Goal: Task Accomplishment & Management: Use online tool/utility

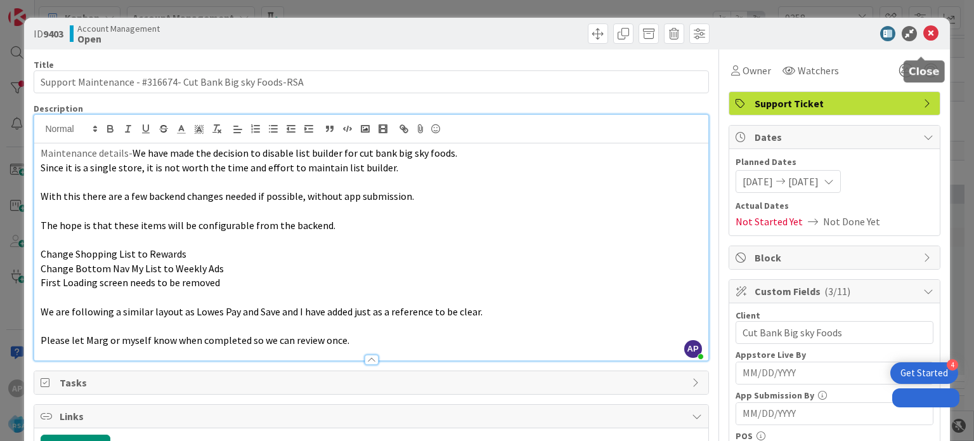
click at [923, 34] on icon at bounding box center [930, 33] width 15 height 15
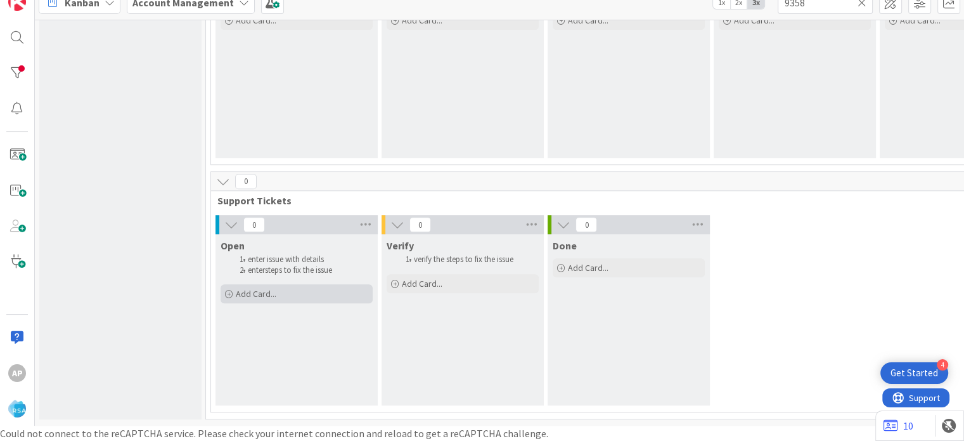
click at [244, 290] on div "Add Card..." at bounding box center [297, 293] width 152 height 19
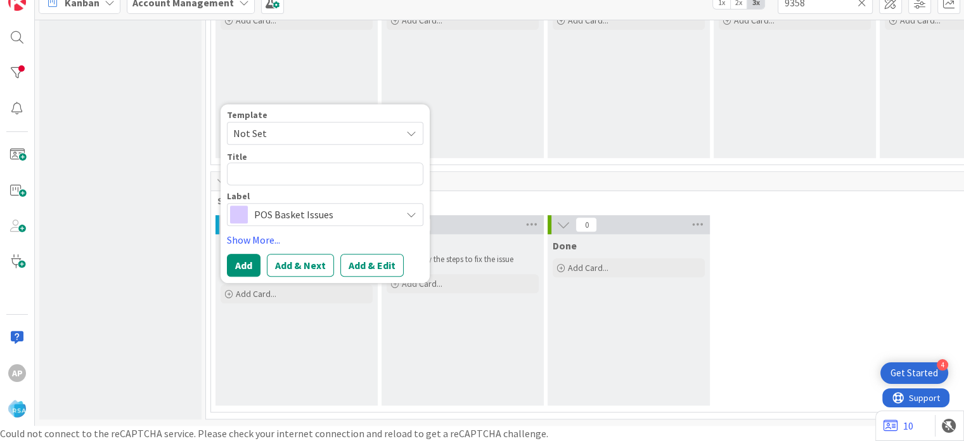
click at [380, 125] on span "Not Set" at bounding box center [312, 133] width 158 height 16
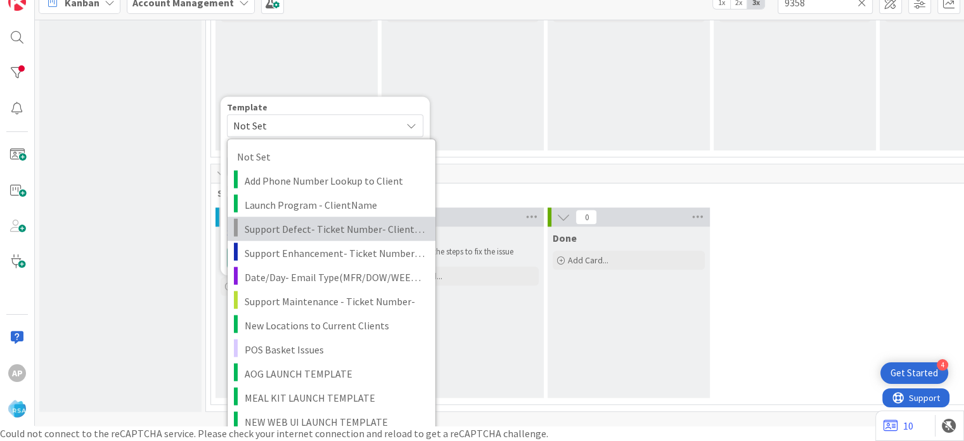
click at [378, 226] on span "Support Defect- Ticket Number- Client Name- Product Name" at bounding box center [335, 228] width 181 height 16
type textarea "x"
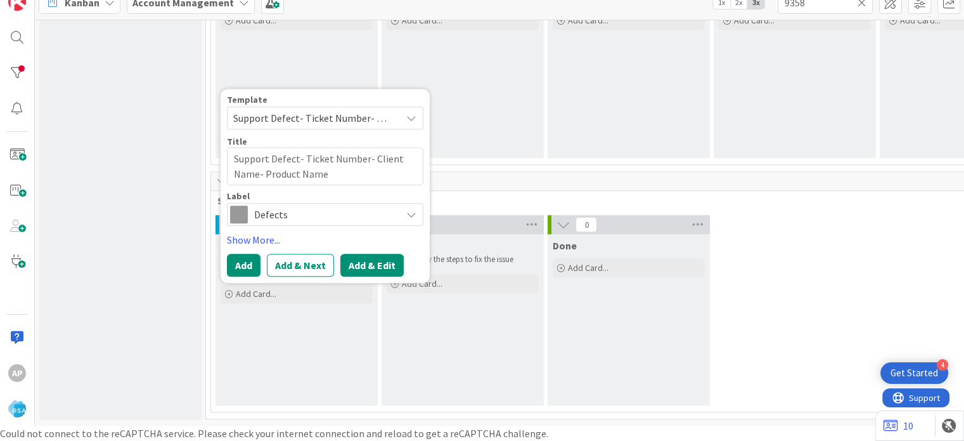
click at [371, 257] on button "Add & Edit" at bounding box center [371, 265] width 63 height 23
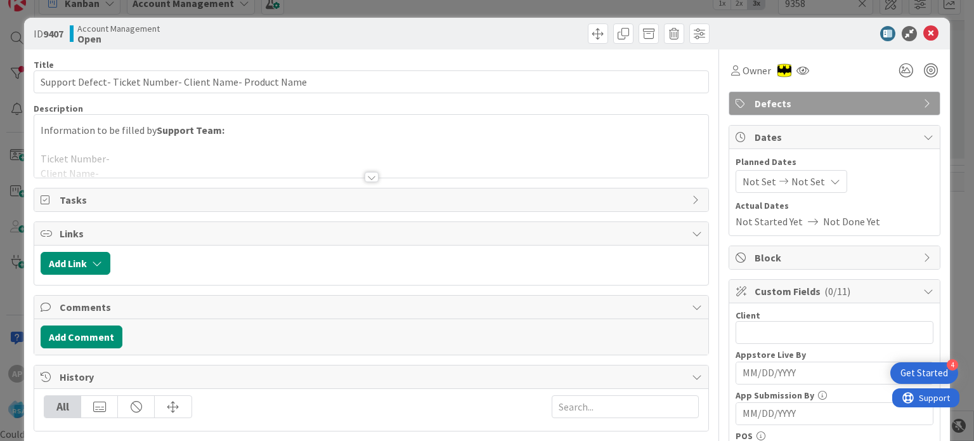
click at [368, 177] on div at bounding box center [372, 177] width 14 height 10
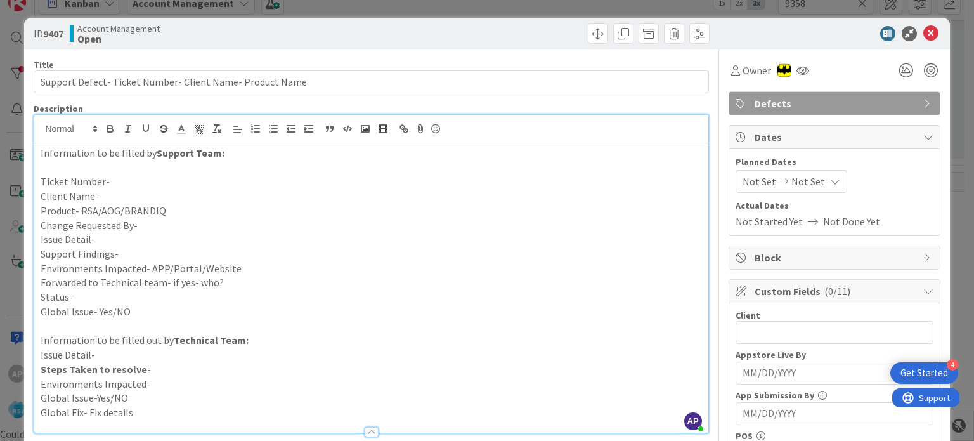
click at [134, 195] on p "Client Name-" at bounding box center [371, 196] width 661 height 15
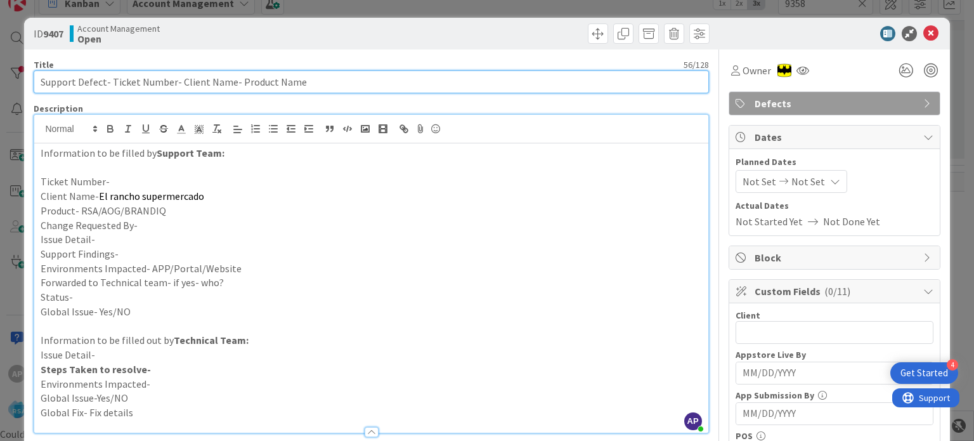
drag, startPoint x: 176, startPoint y: 81, endPoint x: 227, endPoint y: 85, distance: 51.5
click at [227, 85] on input "Support Defect- Ticket Number- Client Name- Product Name" at bounding box center [371, 81] width 674 height 23
paste input "El rancho supermercado"
type input "Support Defect- Ticket Number- El rancho supermercado- Product Name"
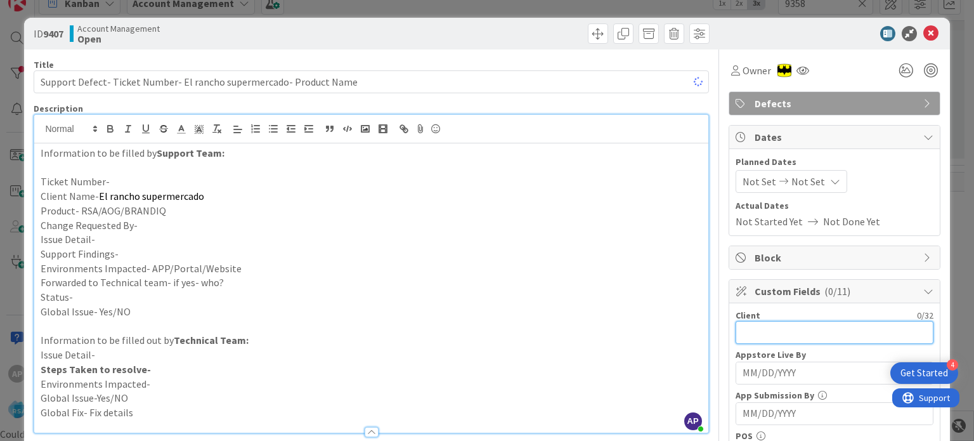
click at [768, 323] on input "text" at bounding box center [834, 332] width 198 height 23
paste input "El rancho supermercado"
type input "El rancho supermercado"
click at [755, 184] on span "Not Set" at bounding box center [759, 181] width 34 height 15
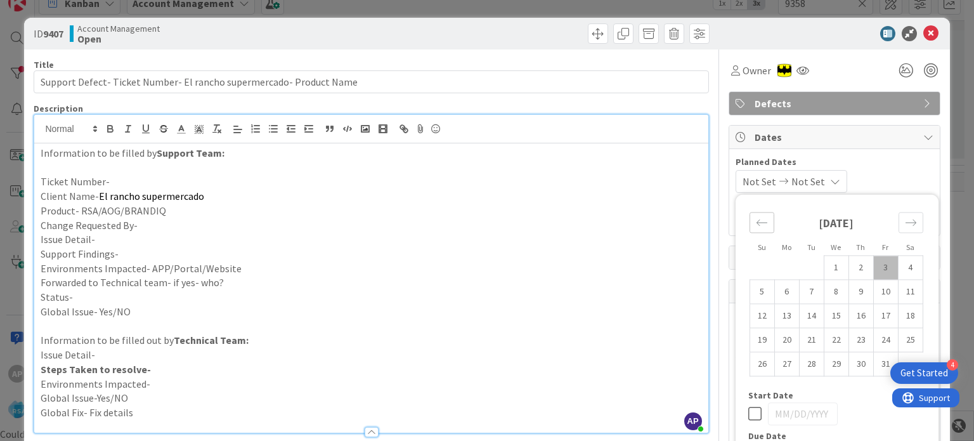
click at [756, 226] on icon "Move backward to switch to the previous month." at bounding box center [762, 222] width 12 height 12
click at [775, 368] on td "29" at bounding box center [786, 364] width 25 height 24
type input "[DATE]"
click at [905, 218] on icon "Move forward to switch to the next month." at bounding box center [911, 222] width 12 height 12
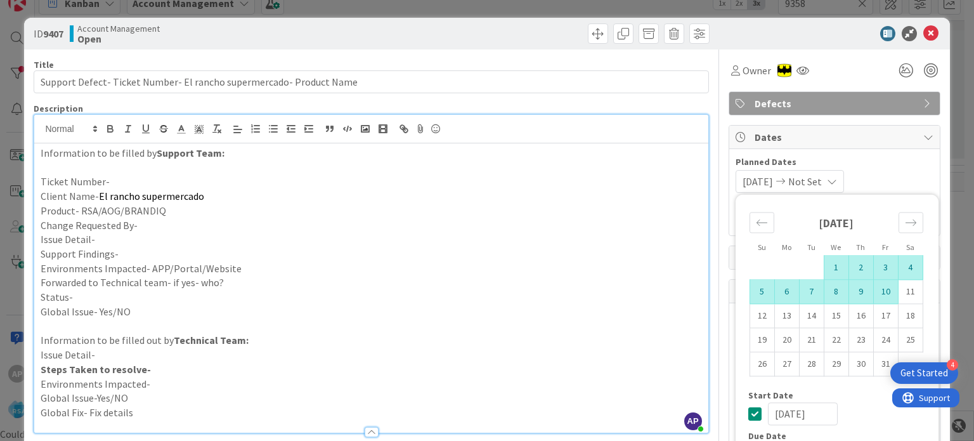
click at [878, 298] on td "10" at bounding box center [885, 292] width 25 height 24
type input "[DATE]"
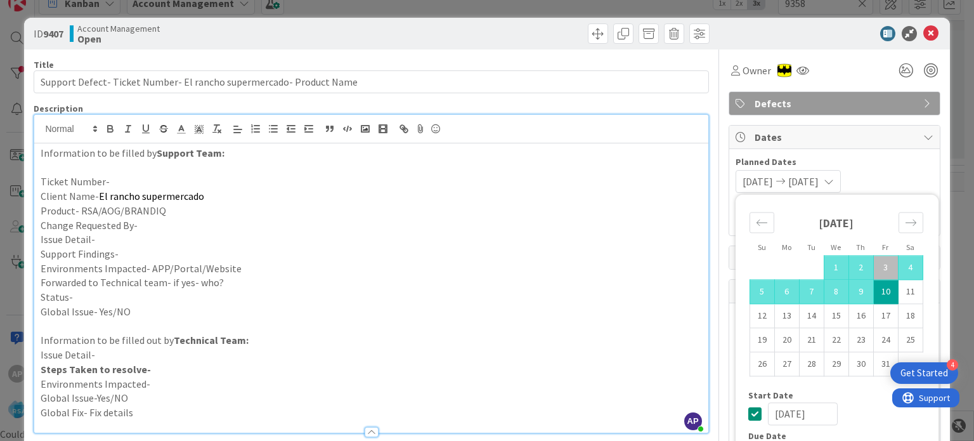
click at [180, 173] on p at bounding box center [371, 167] width 661 height 15
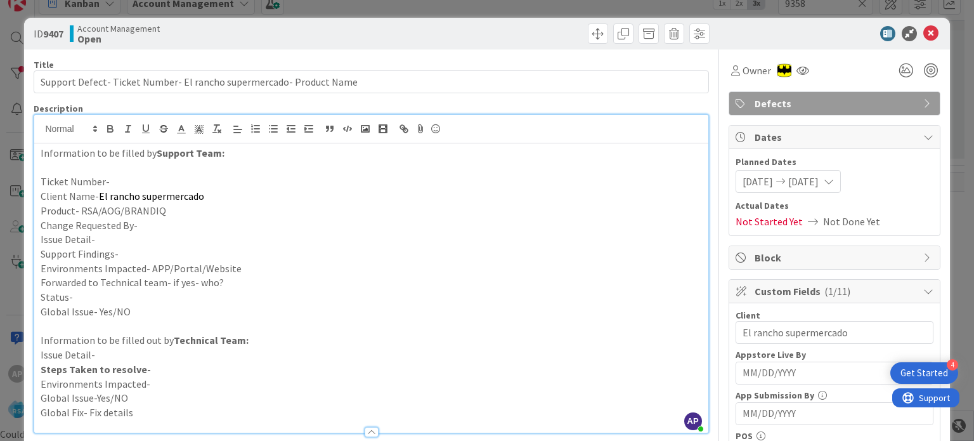
click at [175, 182] on p "Ticket Number-" at bounding box center [371, 181] width 661 height 15
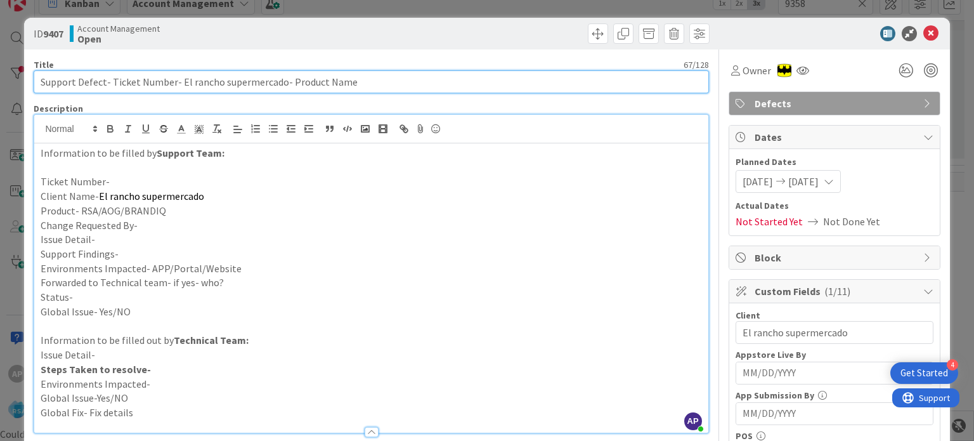
drag, startPoint x: 111, startPoint y: 81, endPoint x: 171, endPoint y: 84, distance: 59.6
click at [171, 84] on input "Support Defect- Ticket Number- El rancho supermercado- Product Name" at bounding box center [371, 81] width 674 height 23
paste input "#316863"
click at [114, 83] on input "Support Defect- #316863- El rancho supermercado- Product Name" at bounding box center [371, 81] width 674 height 23
type input "Support Defect- 316863- El rancho supermercado- Product Name"
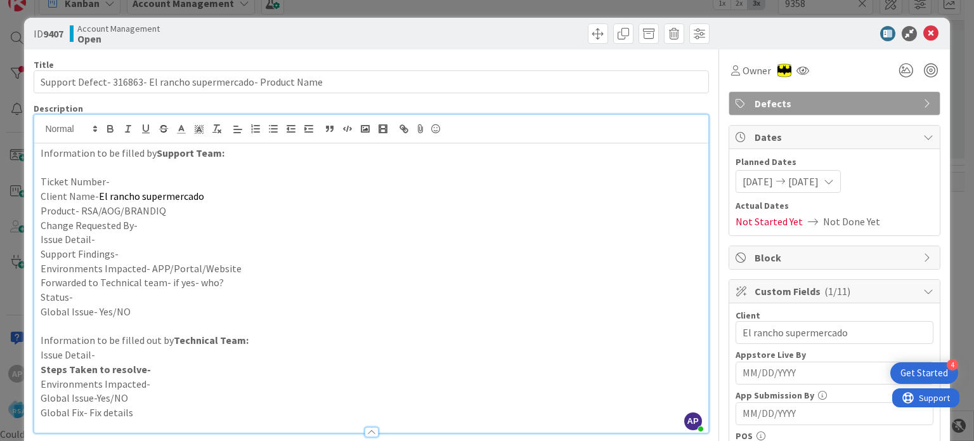
click at [117, 181] on p "Ticket Number-" at bounding box center [371, 181] width 661 height 15
paste div
click at [112, 180] on p "Ticket Number-#316863" at bounding box center [371, 181] width 661 height 15
click at [157, 210] on p "Product- RSA/AOG/BRANDIQ" at bounding box center [371, 210] width 661 height 15
click at [186, 210] on p "Product- RSA/AOG/BRANDIQ" at bounding box center [371, 210] width 661 height 15
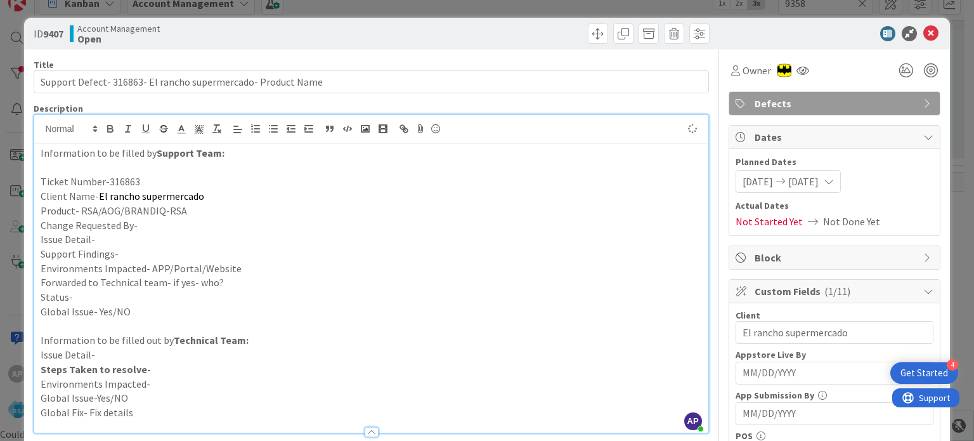
click at [180, 220] on p "Change Requested By-" at bounding box center [371, 225] width 661 height 15
click at [149, 238] on p "Issue Detail-" at bounding box center [371, 239] width 661 height 15
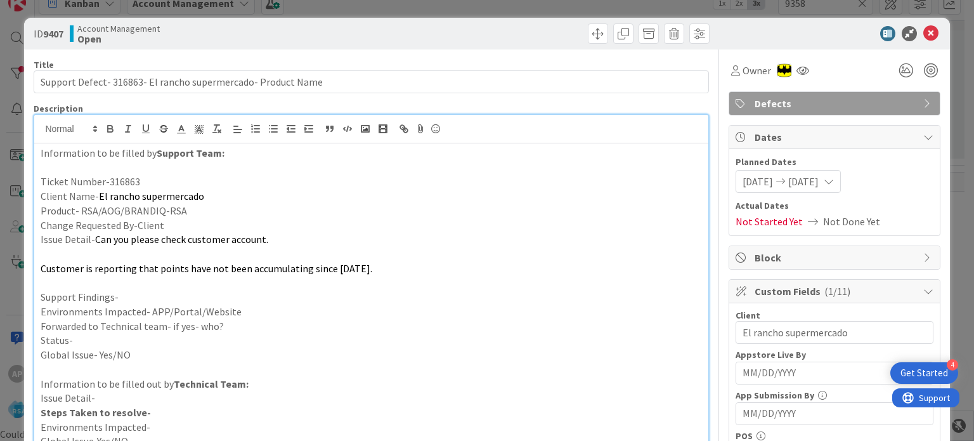
click at [138, 295] on p "Support Findings-" at bounding box center [371, 297] width 661 height 15
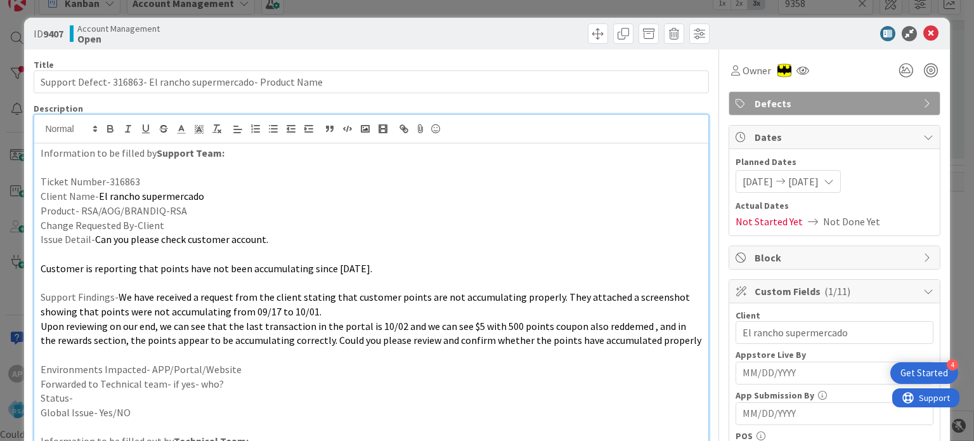
click at [248, 362] on p "Environments Impacted- APP/Portal/Website" at bounding box center [371, 369] width 661 height 15
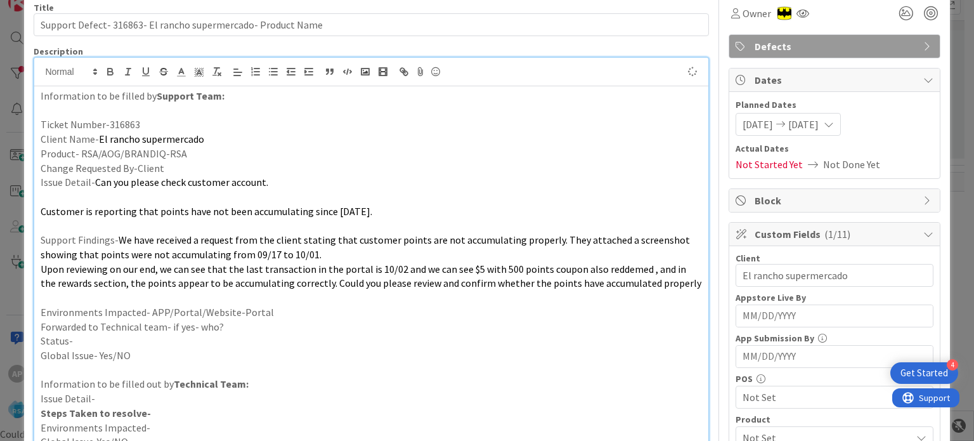
click at [233, 324] on p "Forwarded to Technical team- if yes- who?" at bounding box center [371, 326] width 661 height 15
click at [203, 337] on p "Status-" at bounding box center [371, 340] width 661 height 15
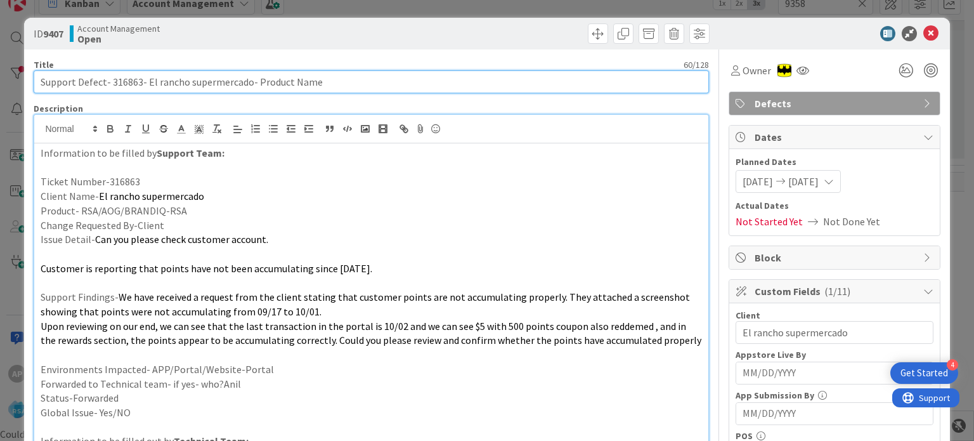
drag, startPoint x: 319, startPoint y: 81, endPoint x: 261, endPoint y: 87, distance: 58.7
click at [261, 87] on input "Support Defect- 316863- El rancho supermercado- Product Name" at bounding box center [371, 81] width 674 height 23
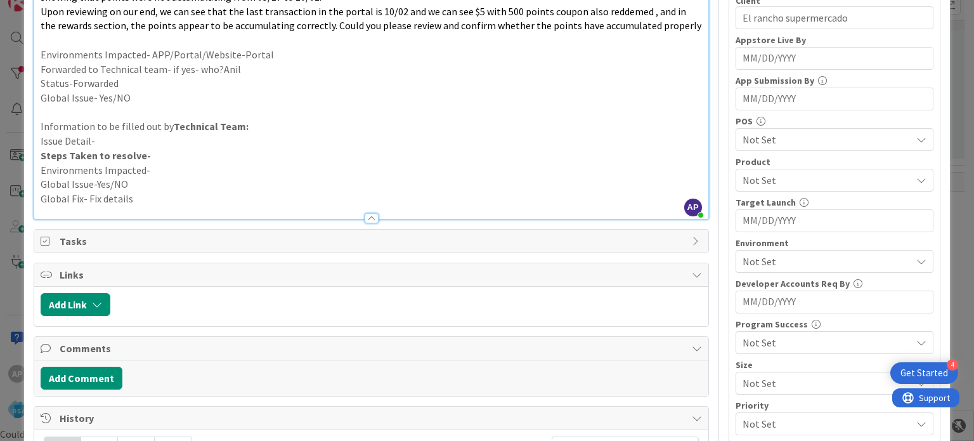
scroll to position [314, 0]
type input "Support Defect- 316863- El rancho supermercado- RSA"
click at [761, 257] on span "Not Set" at bounding box center [826, 261] width 169 height 15
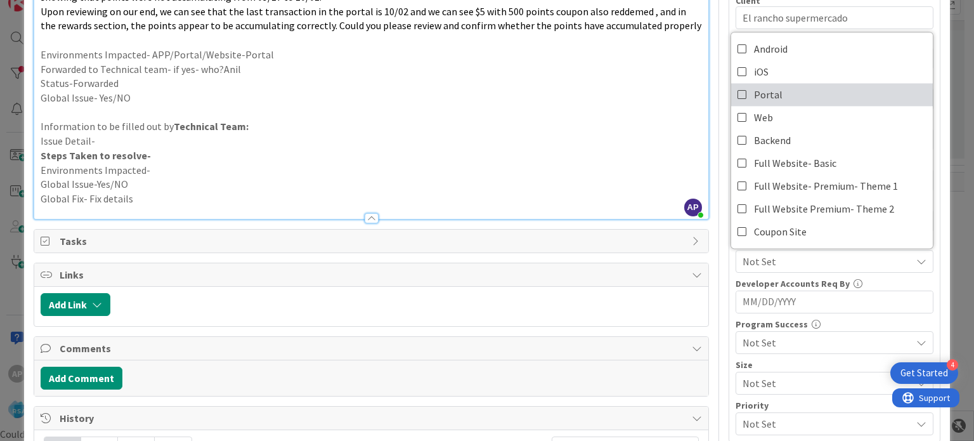
click at [755, 89] on span "Portal" at bounding box center [768, 94] width 29 height 19
click at [645, 138] on p "Issue Detail-" at bounding box center [371, 141] width 661 height 15
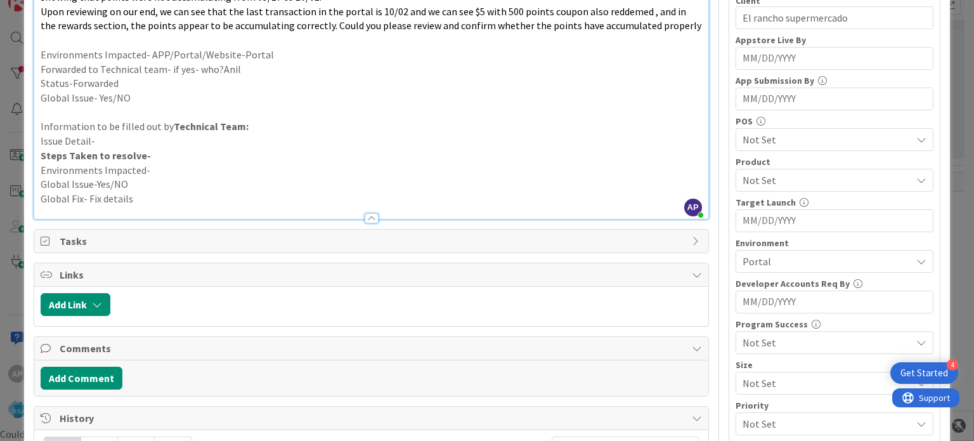
click at [756, 177] on span "Not Set" at bounding box center [826, 179] width 169 height 15
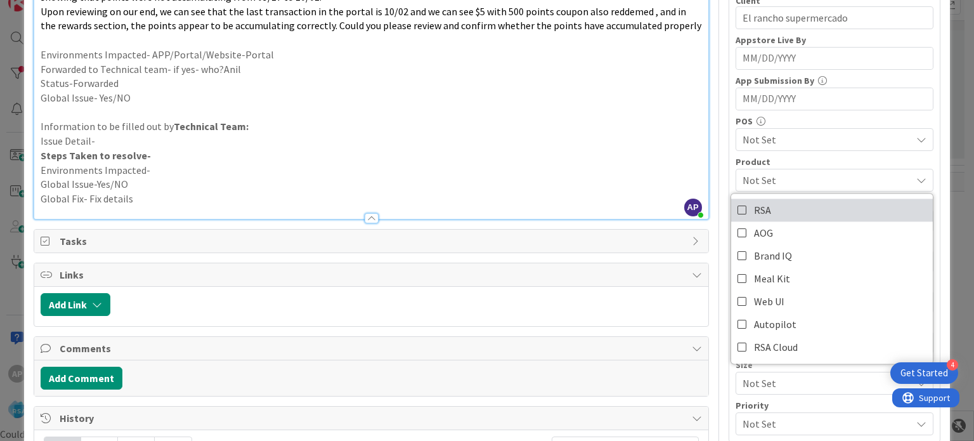
click at [763, 205] on link "RSA" at bounding box center [832, 209] width 202 height 23
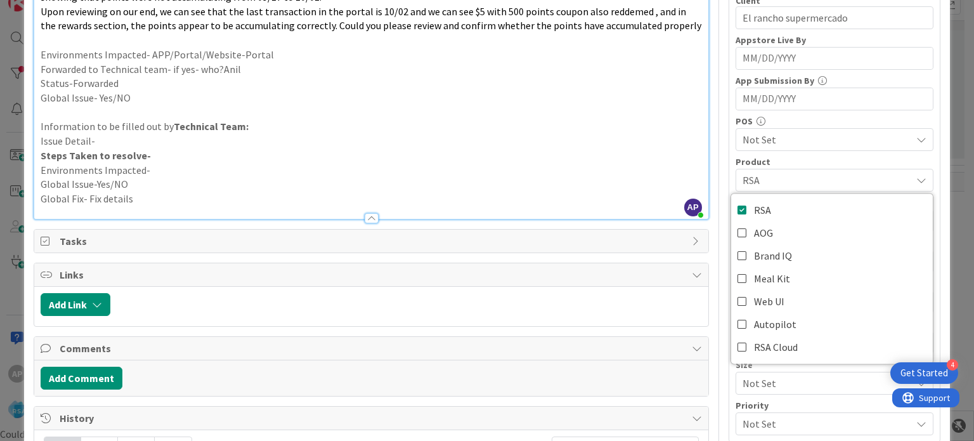
click at [603, 178] on p "Global Issue-Yes/NO" at bounding box center [371, 184] width 661 height 15
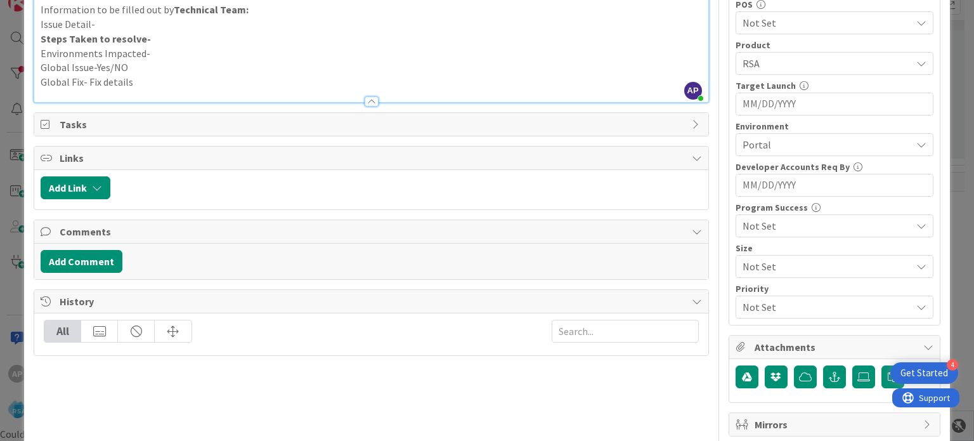
scroll to position [0, 0]
